Goal: Task Accomplishment & Management: Use online tool/utility

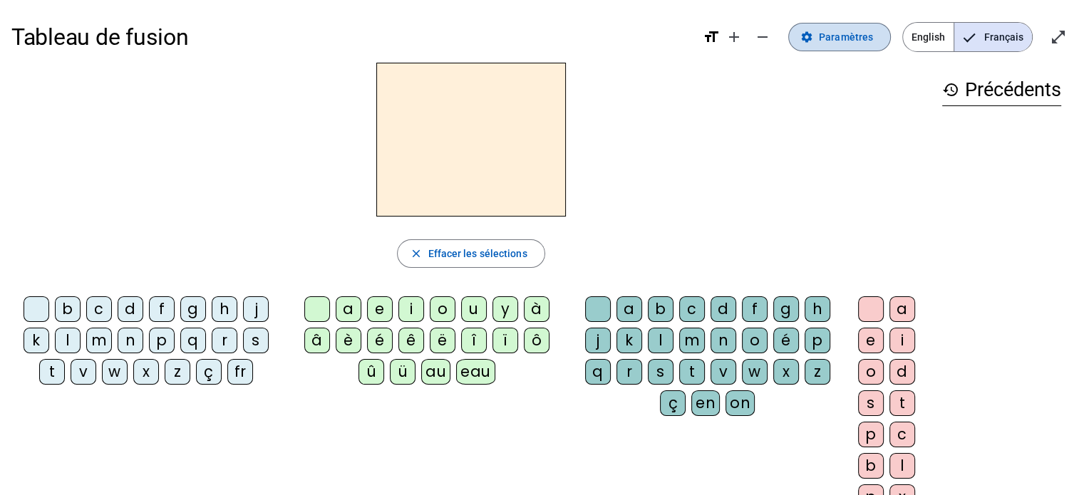
click at [849, 38] on span "Paramètres" at bounding box center [846, 37] width 54 height 17
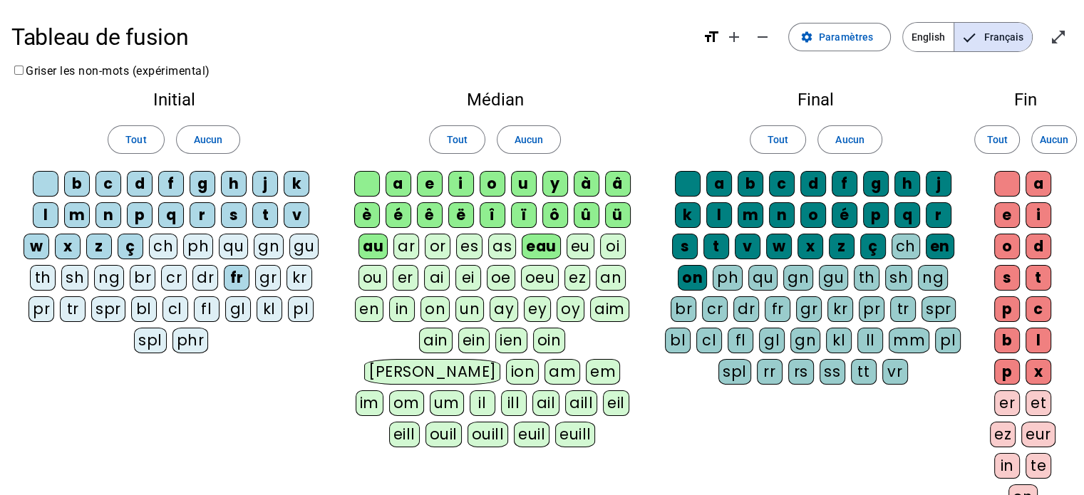
click at [371, 284] on div "ou" at bounding box center [373, 278] width 29 height 26
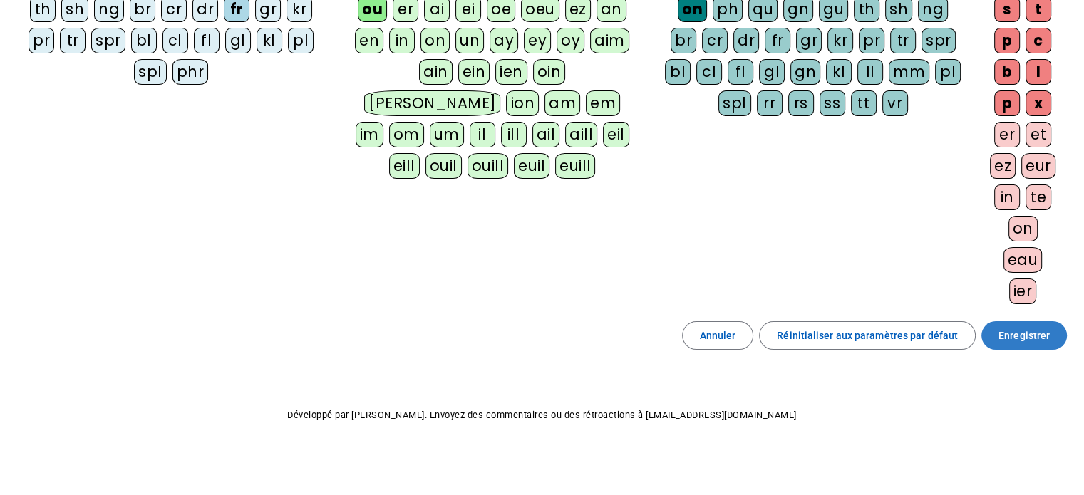
click at [1021, 319] on span at bounding box center [1024, 336] width 86 height 34
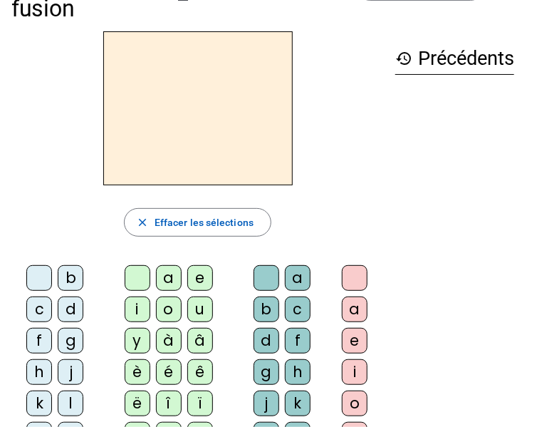
scroll to position [214, 0]
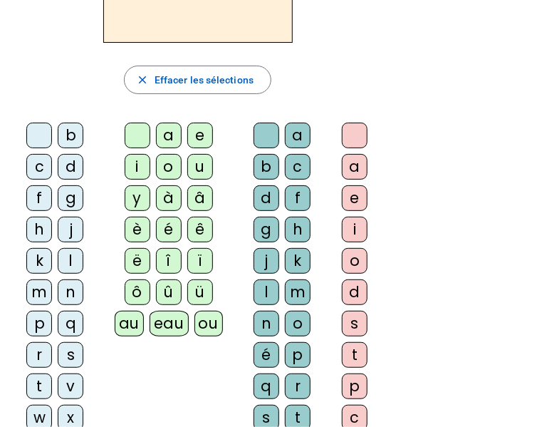
click at [69, 145] on div "b" at bounding box center [71, 136] width 26 height 26
click at [206, 322] on div "ou" at bounding box center [209, 324] width 29 height 26
click at [295, 383] on div "r" at bounding box center [298, 386] width 26 height 26
click at [354, 330] on div "s" at bounding box center [355, 324] width 26 height 26
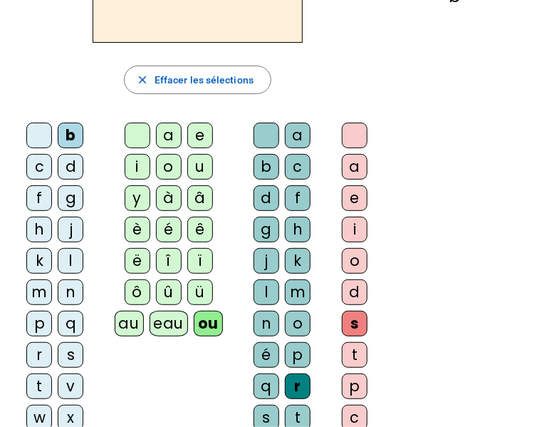
click at [358, 190] on div "e" at bounding box center [355, 198] width 26 height 26
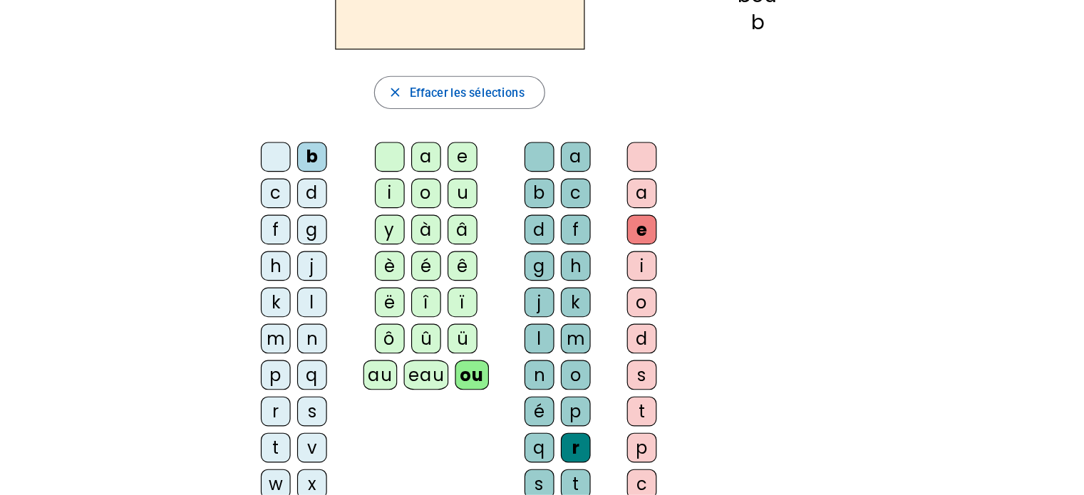
scroll to position [0, 0]
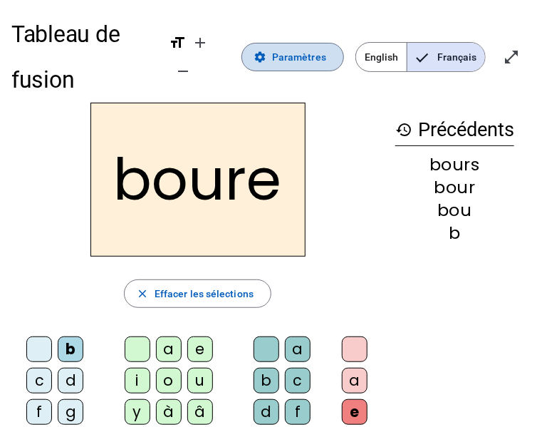
click at [325, 63] on span "Paramètres" at bounding box center [299, 56] width 54 height 17
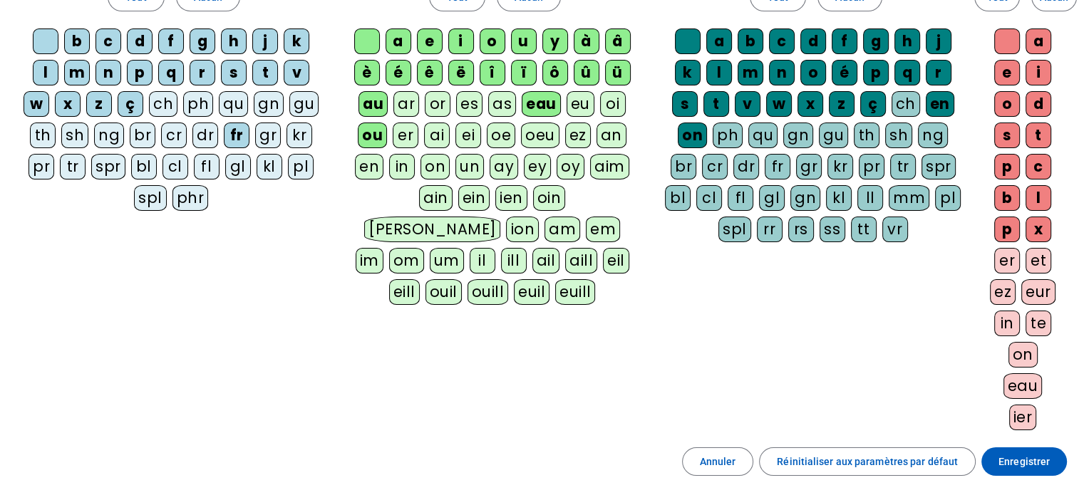
scroll to position [71, 0]
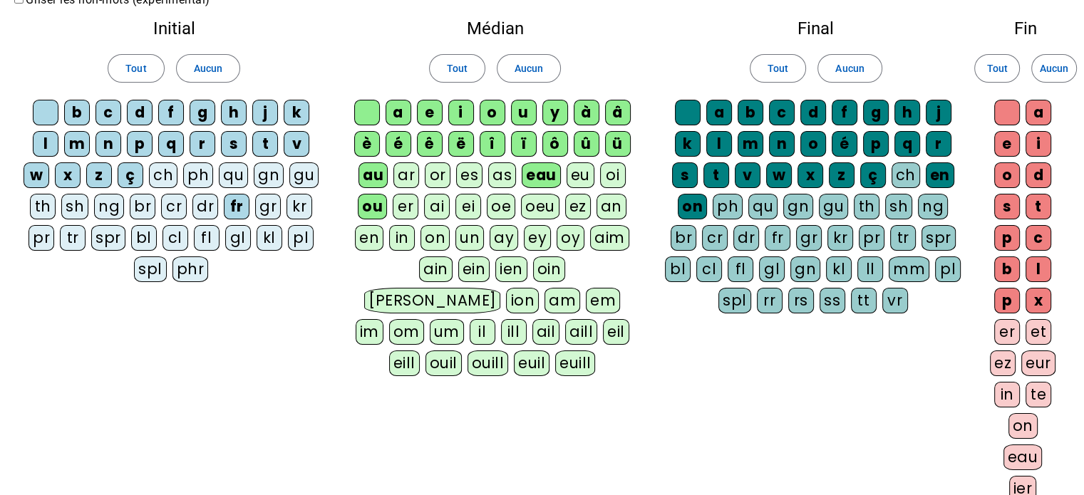
click at [788, 300] on div "rs" at bounding box center [801, 301] width 26 height 26
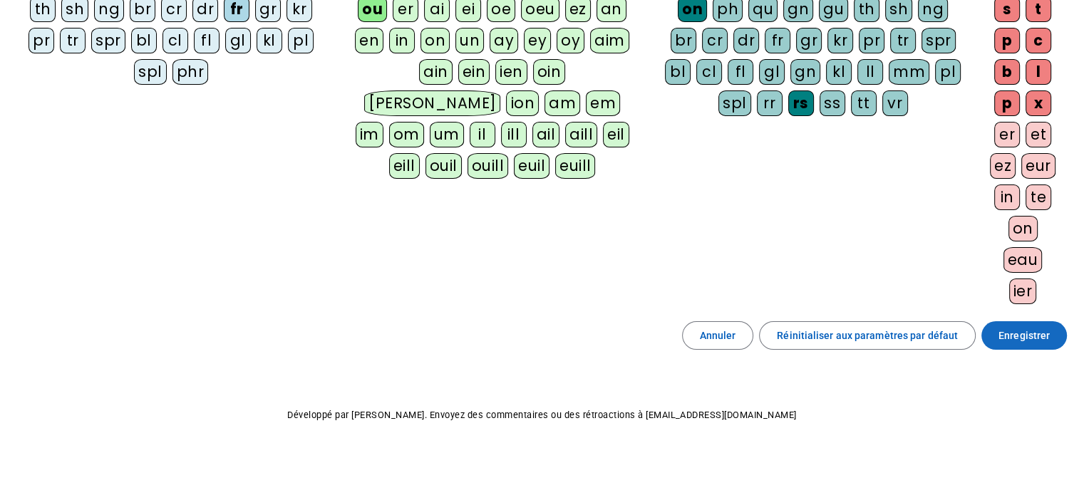
click at [1018, 327] on span "Enregistrer" at bounding box center [1024, 335] width 51 height 17
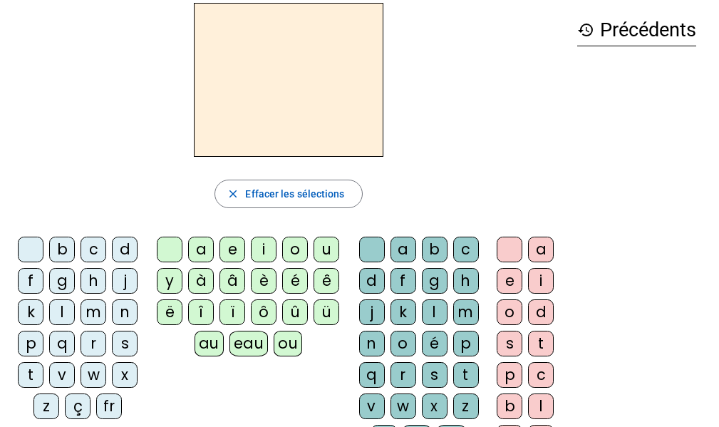
scroll to position [58, 0]
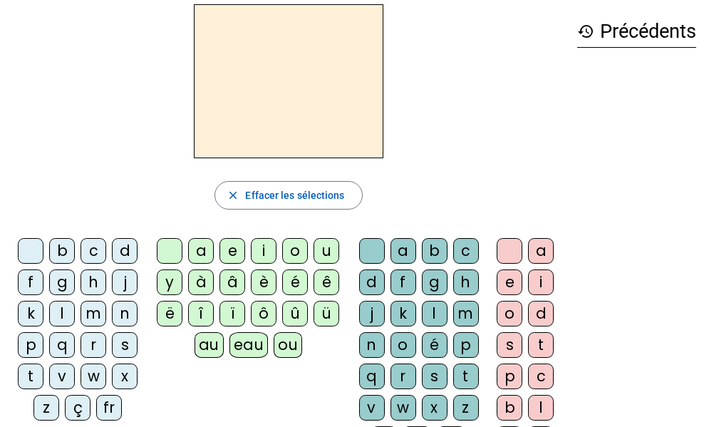
click at [65, 252] on div "b" at bounding box center [62, 251] width 26 height 26
click at [286, 349] on div "ou" at bounding box center [288, 345] width 29 height 26
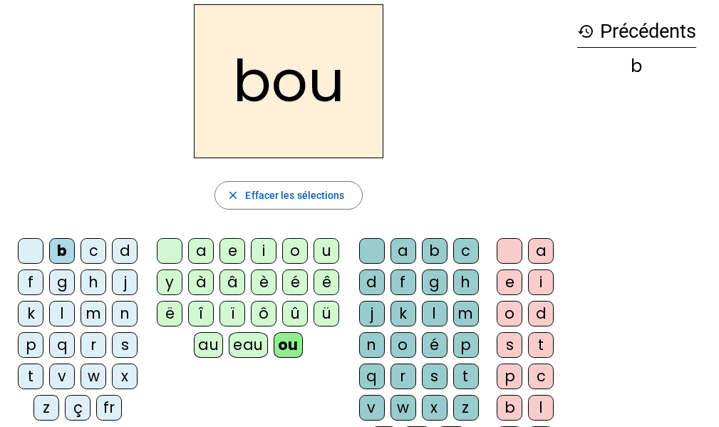
scroll to position [130, 0]
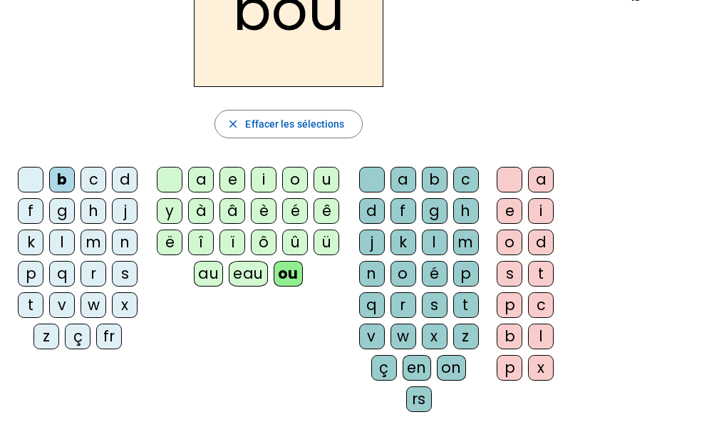
click at [419, 400] on div "rs" at bounding box center [419, 399] width 26 height 26
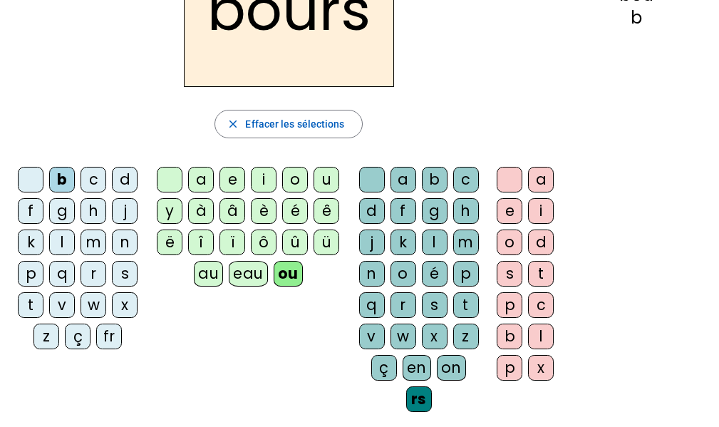
click at [512, 211] on div "e" at bounding box center [510, 211] width 26 height 26
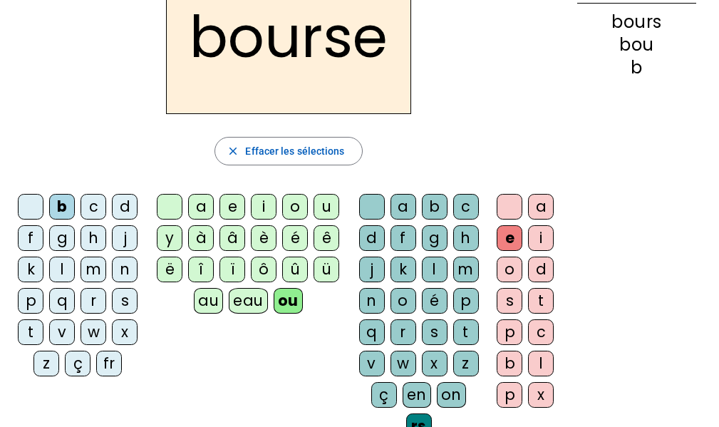
scroll to position [100, 0]
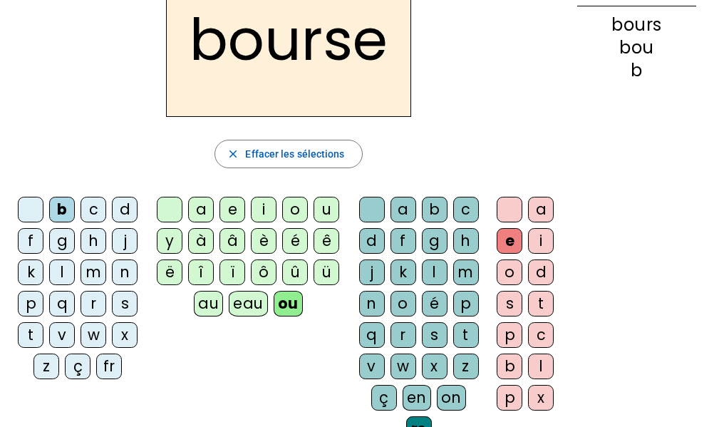
click at [90, 207] on div "c" at bounding box center [94, 210] width 26 height 26
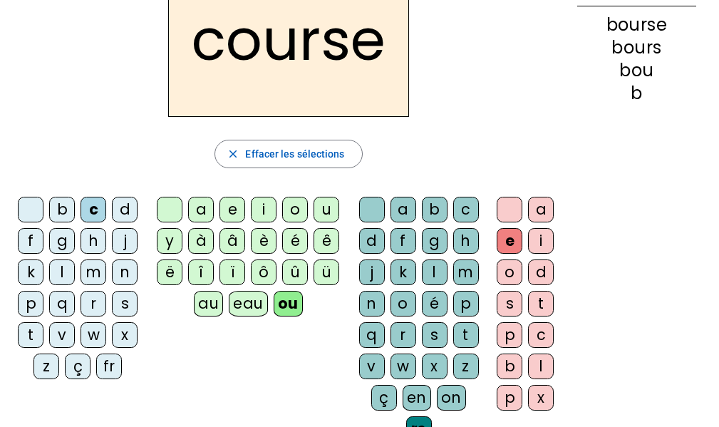
click at [34, 212] on div at bounding box center [31, 210] width 26 height 26
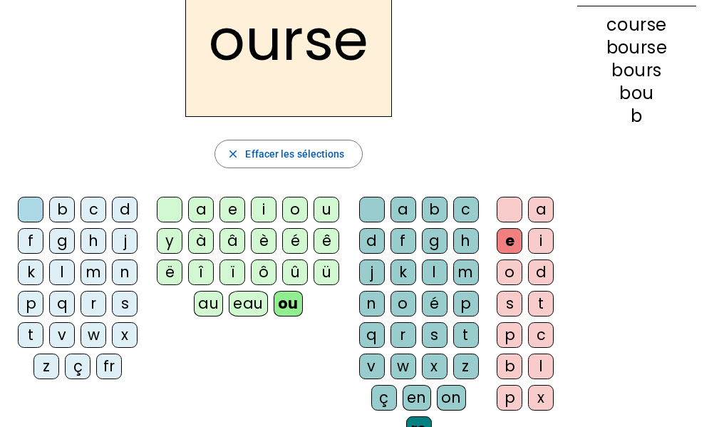
click at [511, 202] on div at bounding box center [510, 210] width 26 height 26
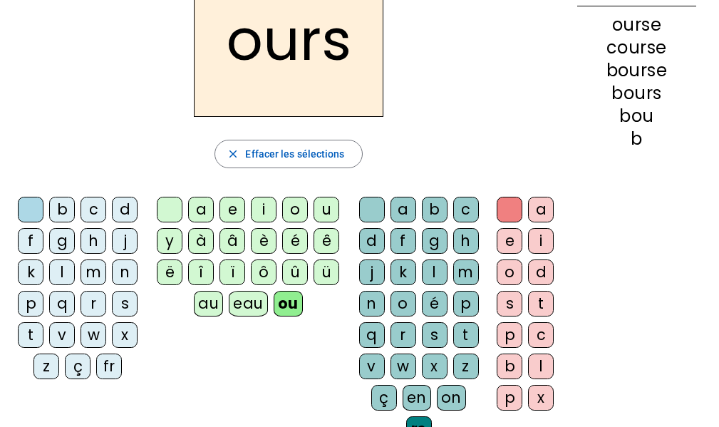
click at [512, 242] on div "e" at bounding box center [510, 241] width 26 height 26
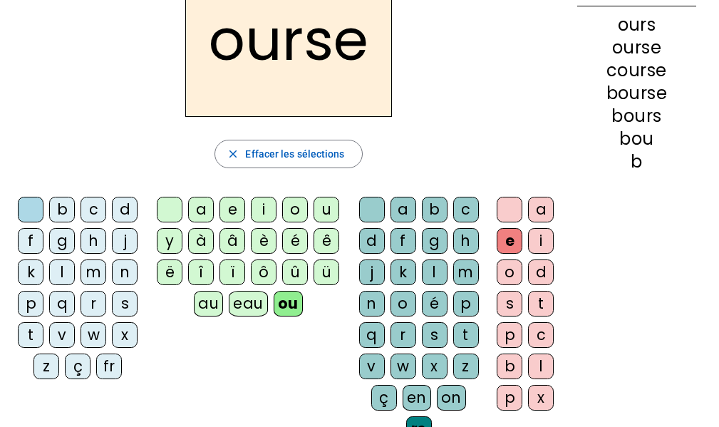
click at [506, 210] on div at bounding box center [510, 210] width 26 height 26
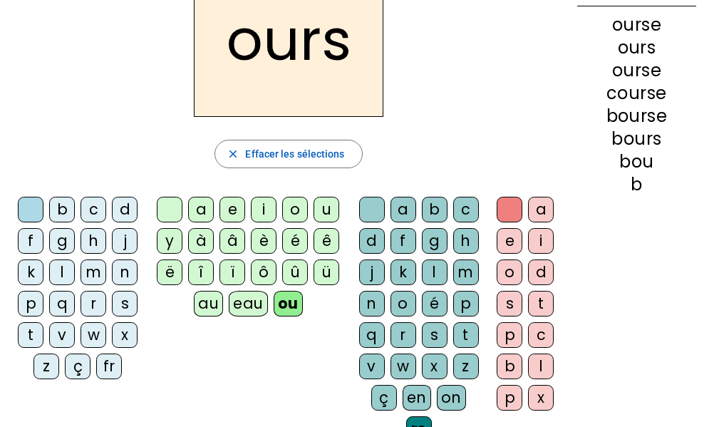
click at [96, 210] on div "c" at bounding box center [94, 210] width 26 height 26
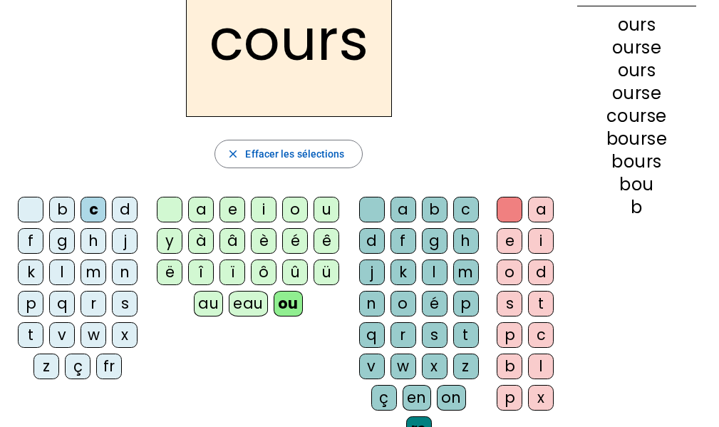
click at [21, 335] on div "t" at bounding box center [31, 335] width 26 height 26
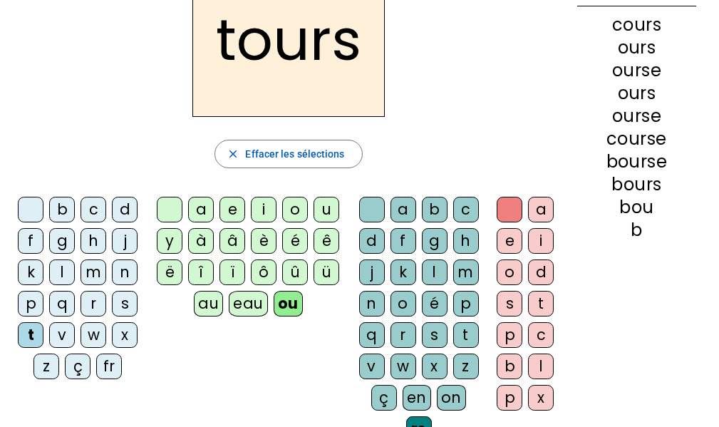
click at [392, 329] on div "r" at bounding box center [404, 335] width 26 height 26
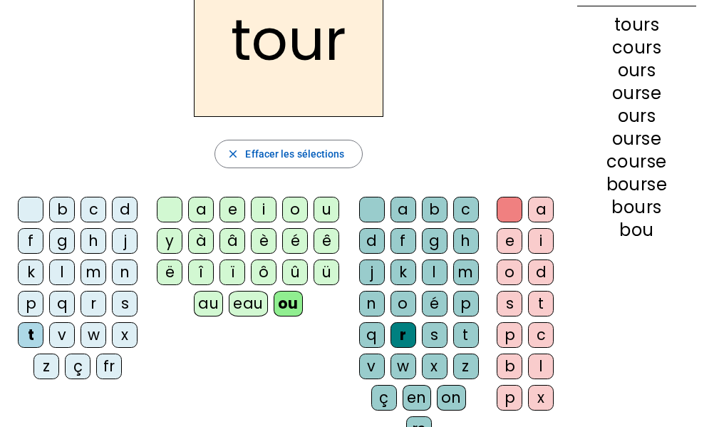
click at [21, 244] on div "f" at bounding box center [31, 241] width 26 height 26
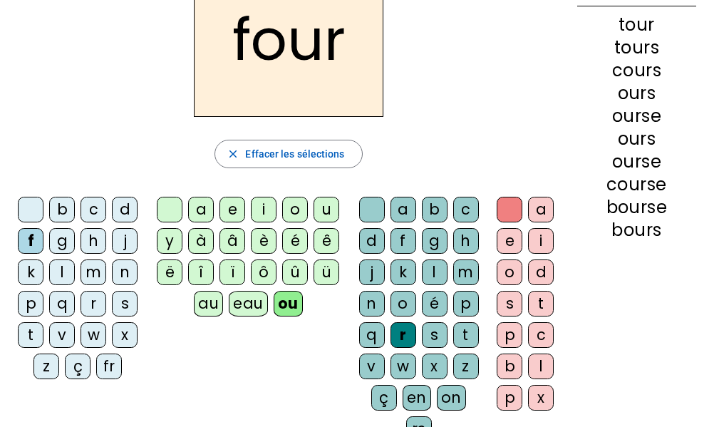
click at [120, 244] on div "j" at bounding box center [125, 241] width 26 height 26
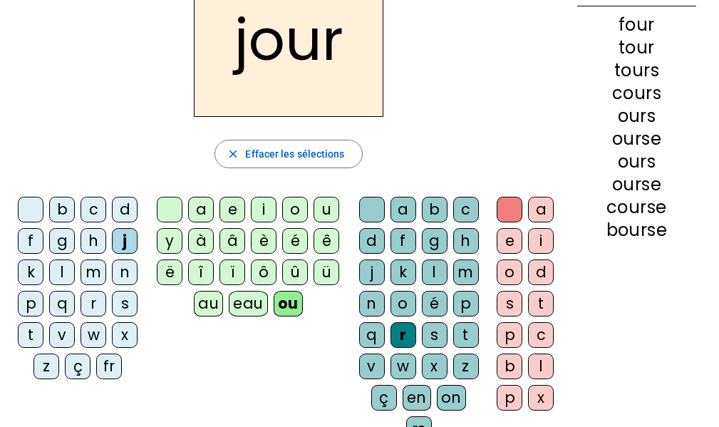
click at [31, 332] on div "t" at bounding box center [31, 335] width 26 height 26
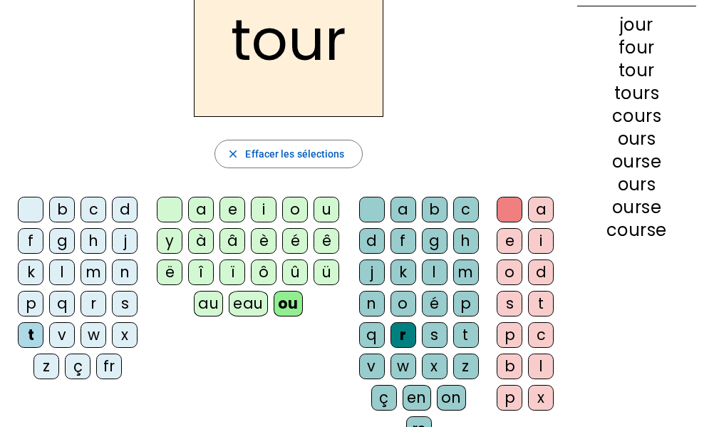
click at [96, 205] on div "c" at bounding box center [94, 210] width 26 height 26
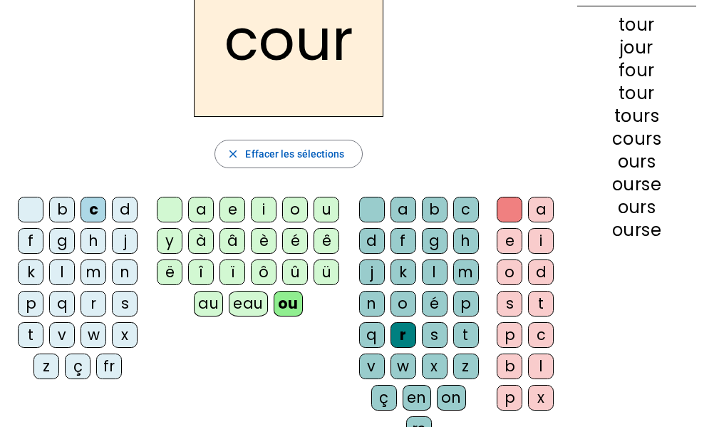
click at [32, 305] on div "p" at bounding box center [31, 304] width 26 height 26
